Goal: Find specific page/section

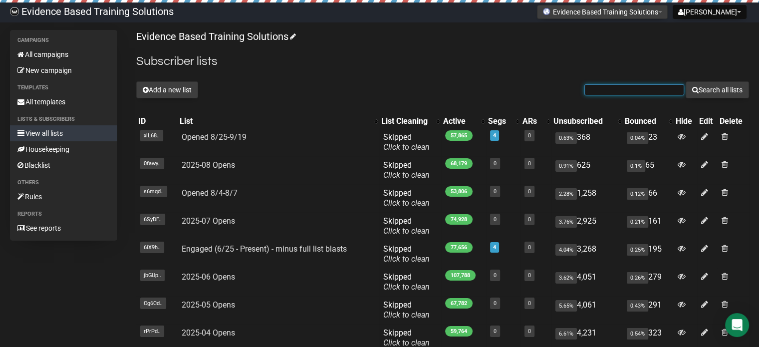
click at [648, 87] on input "text" at bounding box center [635, 89] width 100 height 11
paste input "Chodoslcsw@gmail.com"
type input "Chodoslcsw@gmail.com"
click at [739, 86] on button "Search all lists" at bounding box center [717, 89] width 63 height 17
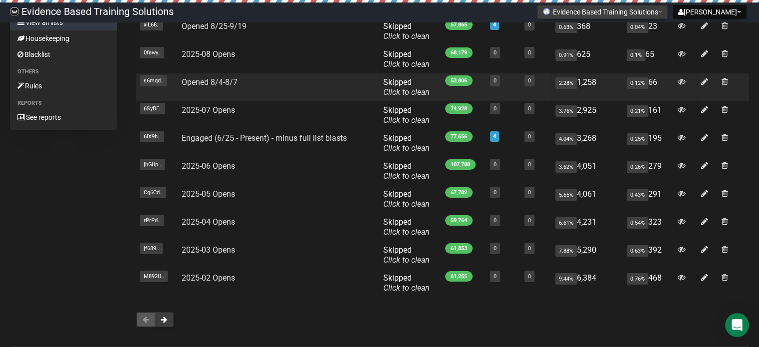
scroll to position [154, 0]
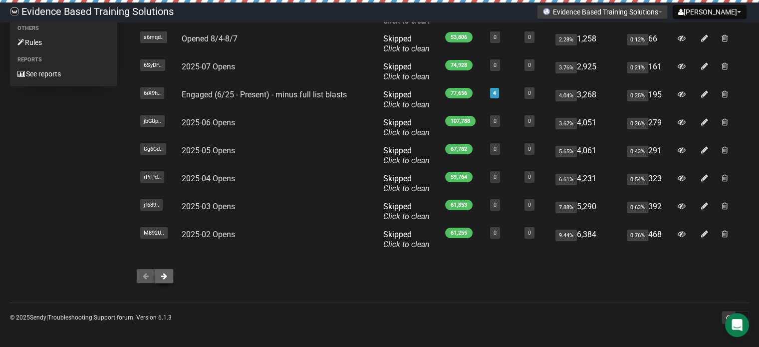
click at [167, 278] on button at bounding box center [164, 276] width 19 height 15
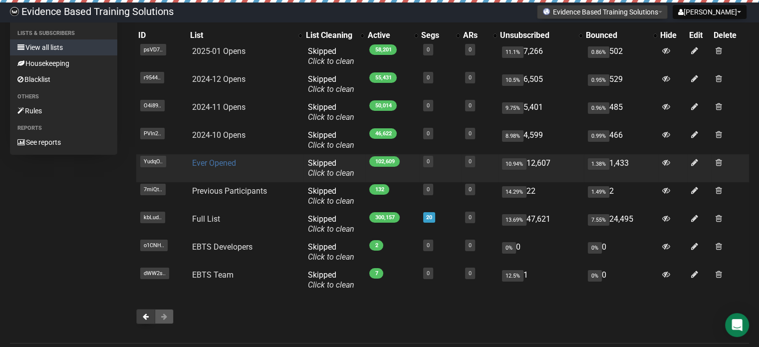
scroll to position [126, 0]
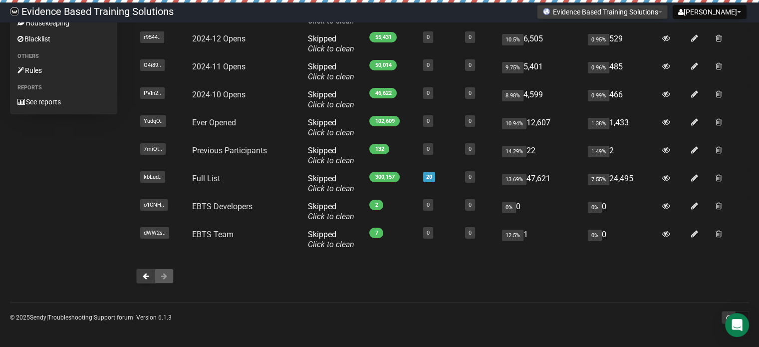
click at [171, 280] on button at bounding box center [164, 276] width 19 height 15
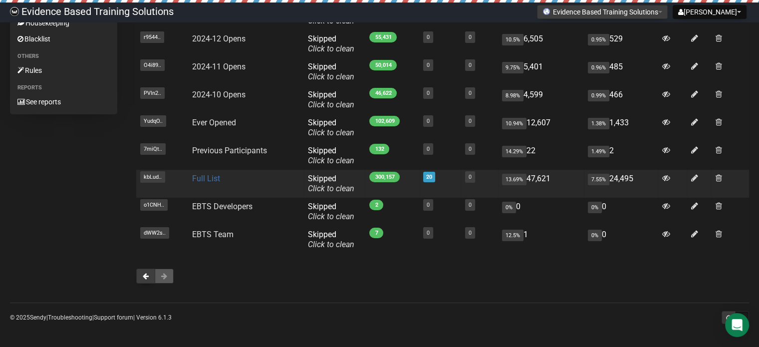
click at [207, 178] on link "Full List" at bounding box center [206, 178] width 28 height 9
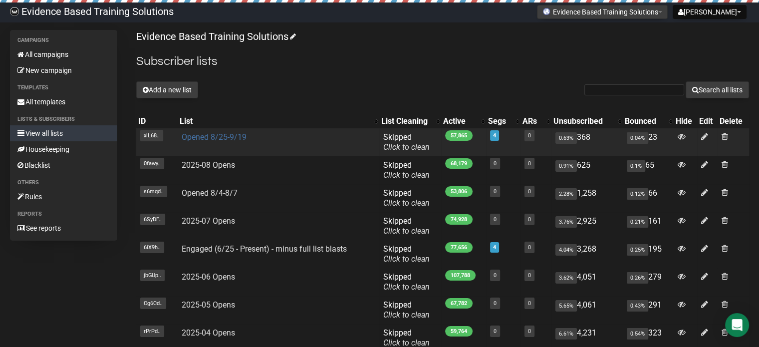
click at [216, 137] on link "Opened 8/25-9/19" at bounding box center [214, 136] width 65 height 9
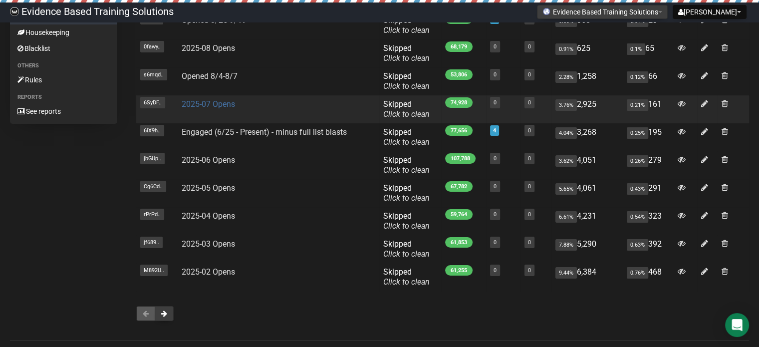
scroll to position [100, 0]
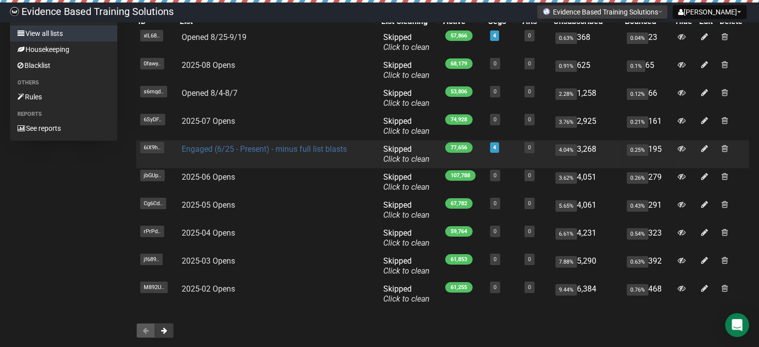
click at [251, 145] on link "Engaged (6/25 - Present) - minus full list blasts" at bounding box center [264, 148] width 165 height 9
